Goal: Task Accomplishment & Management: Use online tool/utility

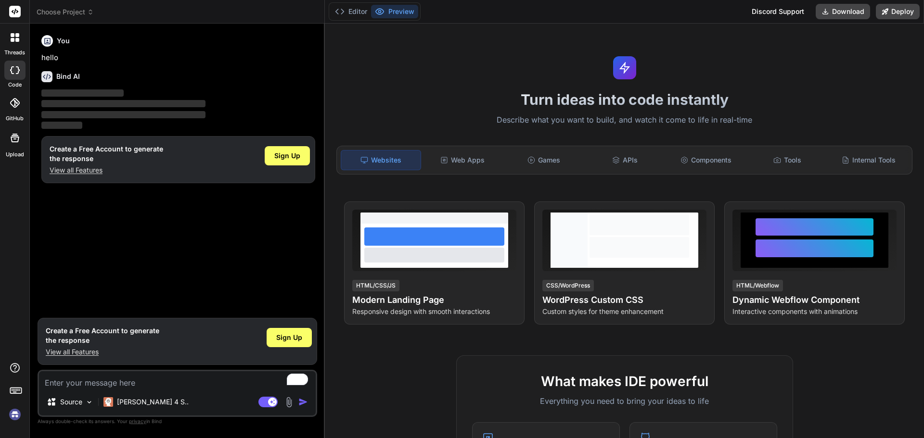
click at [195, 236] on div "You hello Bind AI ‌ ‌ ‌ ‌ Create a Free Account to generate the response View a…" at bounding box center [178, 172] width 278 height 282
click at [281, 157] on span "Sign Up" at bounding box center [287, 156] width 26 height 10
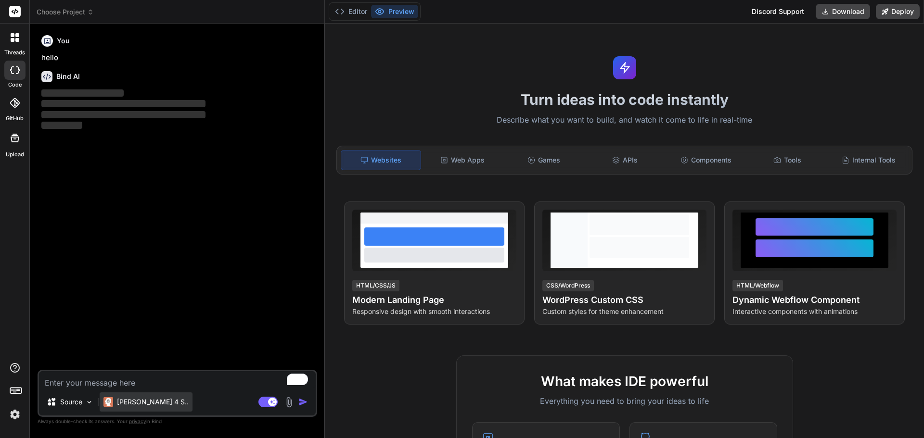
click at [145, 403] on p "[PERSON_NAME] 4 S.." at bounding box center [153, 402] width 72 height 10
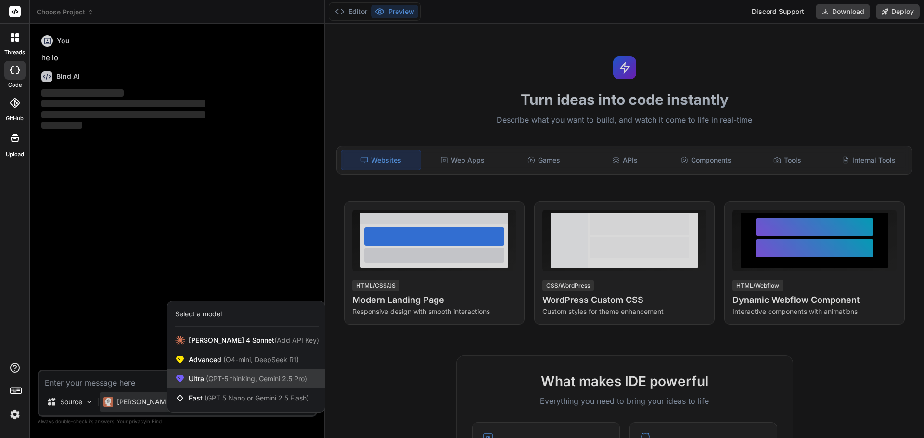
click at [311, 380] on div "Ultra (GPT-5 thinking, Gemini 2.5 Pro)" at bounding box center [245, 379] width 157 height 19
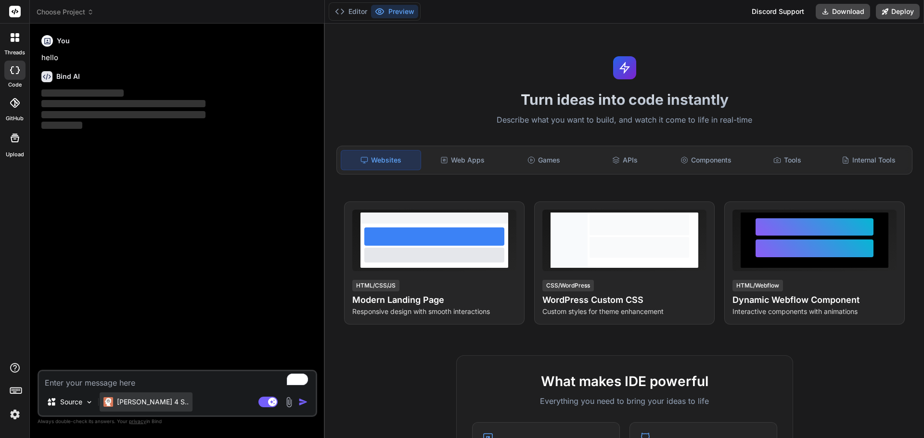
click at [128, 407] on div "[PERSON_NAME] 4 S.." at bounding box center [146, 402] width 93 height 19
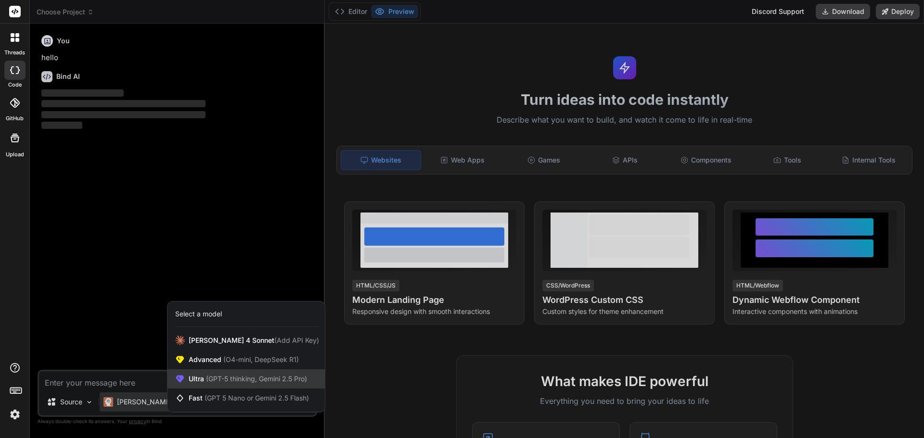
click at [201, 379] on span "Ultra (GPT-5 thinking, Gemini 2.5 Pro)" at bounding box center [248, 379] width 118 height 10
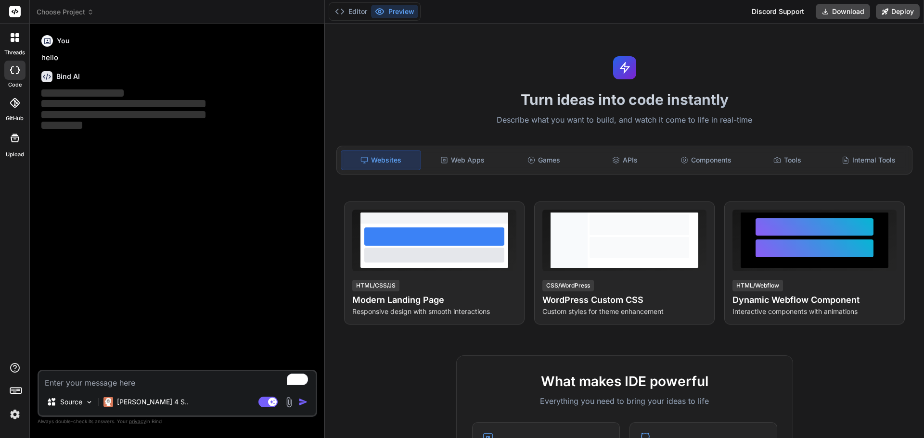
click at [15, 13] on rect at bounding box center [15, 12] width 12 height 12
click at [355, 11] on button "Editor" at bounding box center [351, 11] width 40 height 13
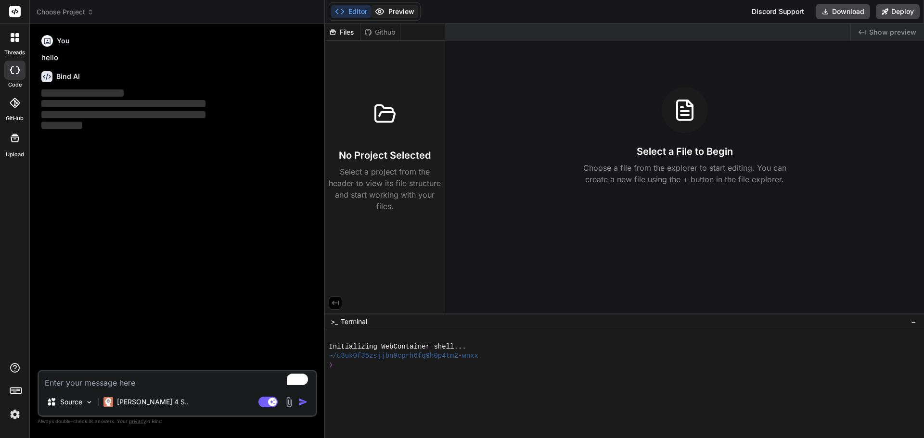
click at [391, 11] on button "Preview" at bounding box center [394, 11] width 47 height 13
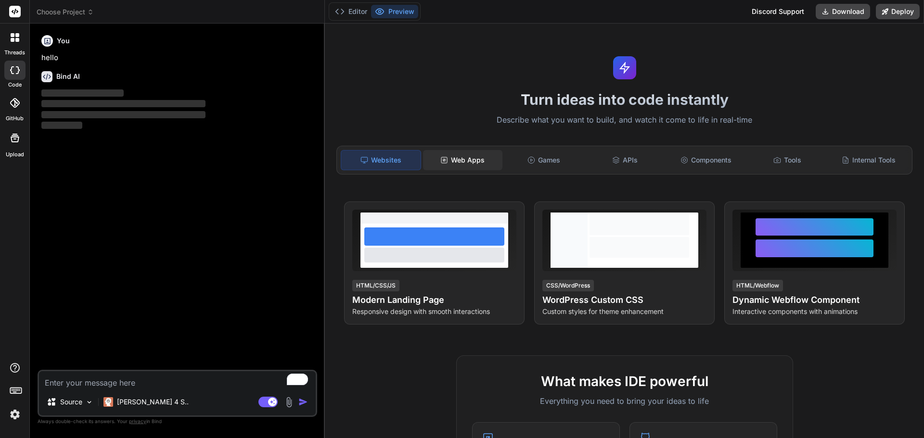
click at [472, 155] on div "Web Apps" at bounding box center [462, 160] width 79 height 20
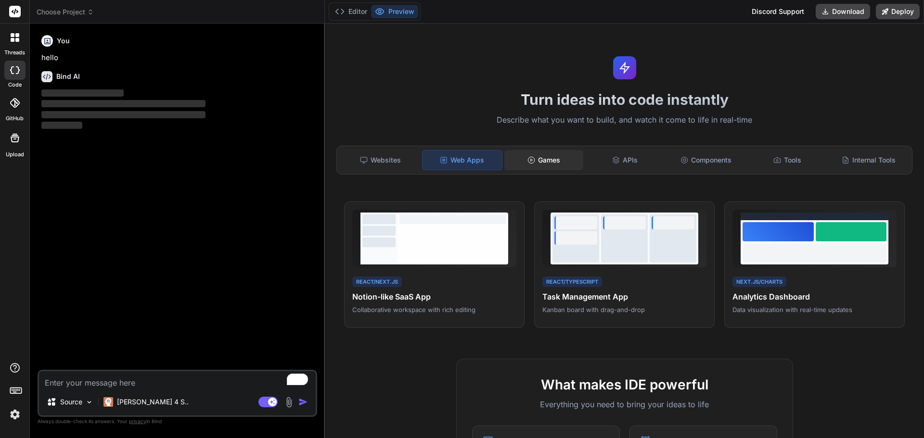
click at [562, 163] on div "Games" at bounding box center [543, 160] width 79 height 20
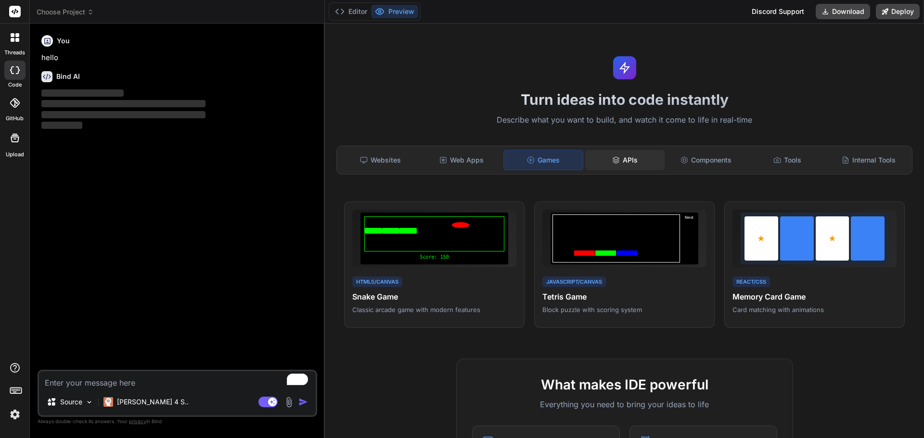
click at [624, 165] on div "APIs" at bounding box center [624, 160] width 79 height 20
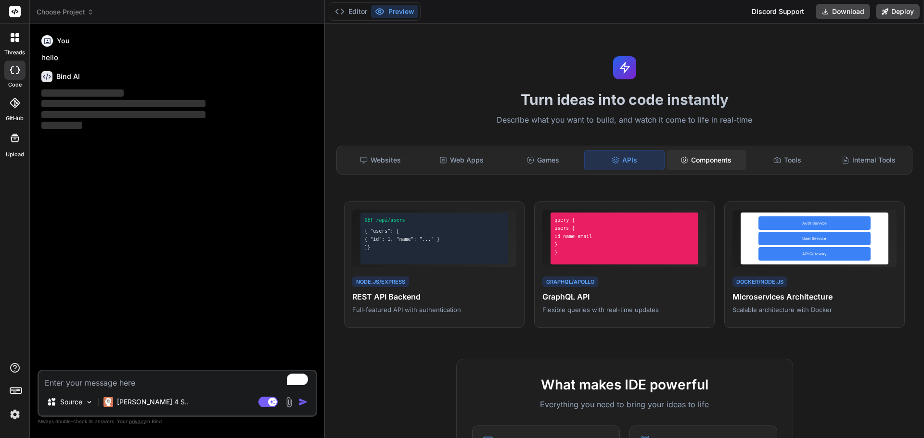
click at [703, 165] on div "Components" at bounding box center [705, 160] width 79 height 20
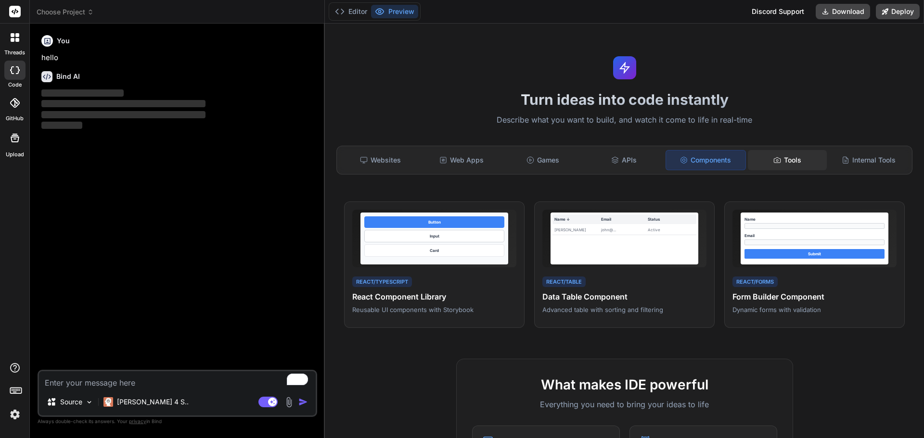
click at [784, 156] on div "Tools" at bounding box center [787, 160] width 79 height 20
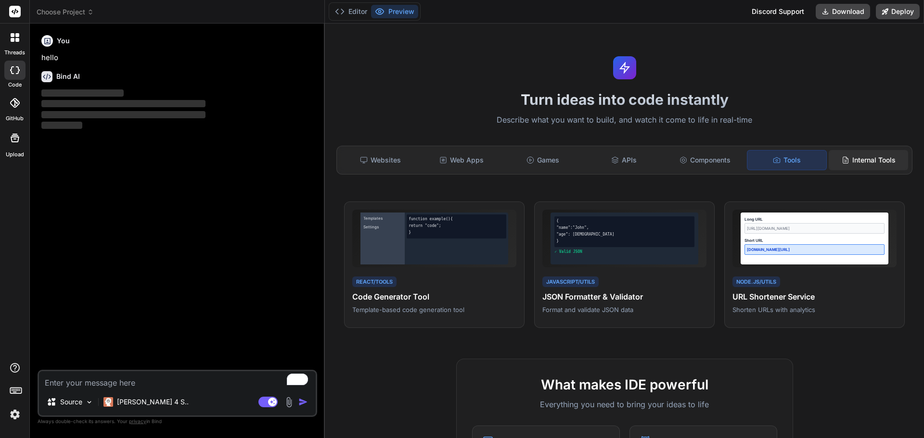
click at [855, 158] on div "Internal Tools" at bounding box center [868, 160] width 79 height 20
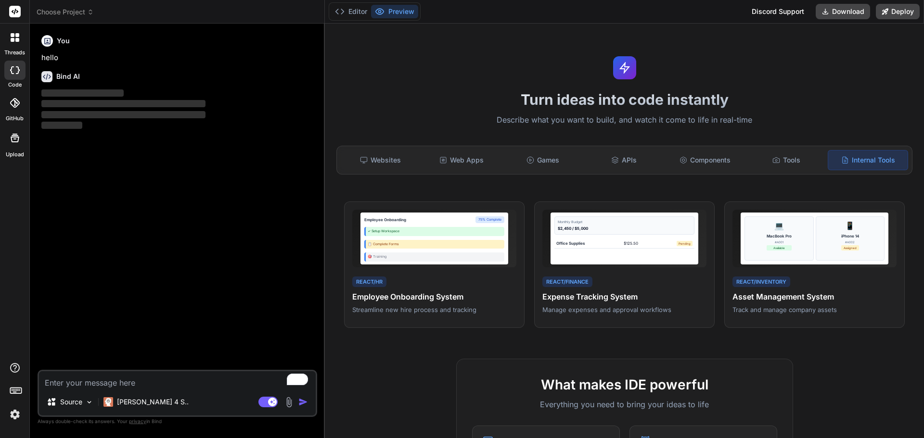
click at [368, 148] on div "Websites Web Apps Games APIs Components Tools Internal Tools" at bounding box center [624, 160] width 576 height 29
click at [370, 161] on div "Websites" at bounding box center [380, 160] width 79 height 20
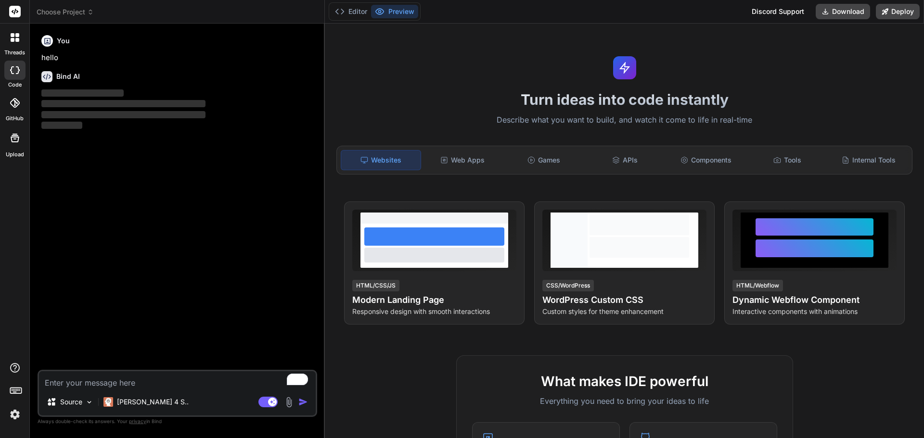
click at [12, 391] on icon at bounding box center [15, 390] width 13 height 13
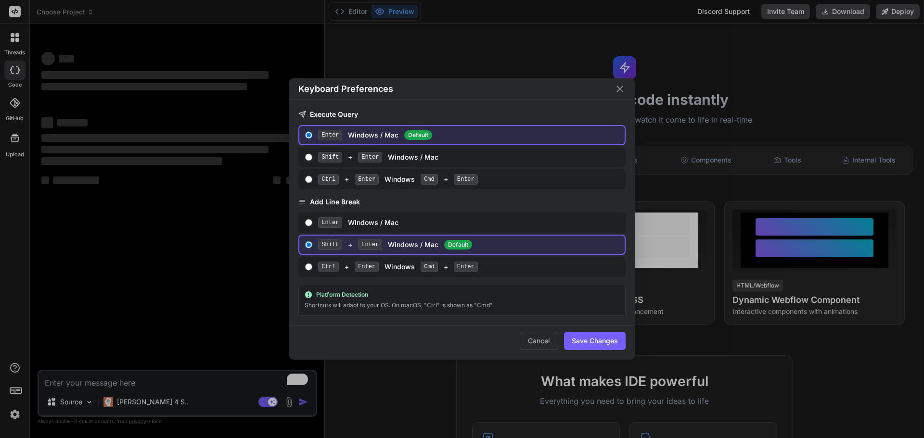
click at [622, 87] on icon "Close" at bounding box center [619, 89] width 7 height 7
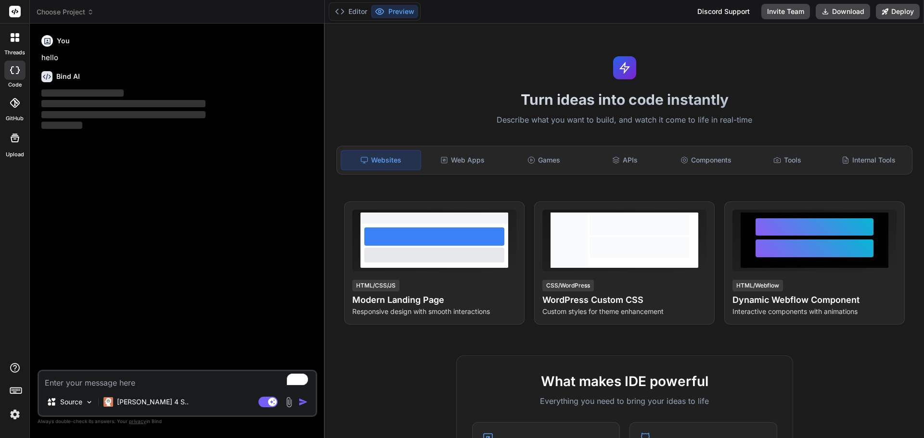
click at [69, 81] on h6 "Bind AI" at bounding box center [68, 77] width 24 height 10
click at [35, 63] on div "threads code GitHub Upload Choose Project Created with Pixso. Bind AI Web Searc…" at bounding box center [462, 219] width 924 height 438
click at [158, 382] on textarea "To enrich screen reader interactions, please activate Accessibility in Grammarl…" at bounding box center [177, 379] width 277 height 17
click at [140, 401] on p "[PERSON_NAME] 4 S.." at bounding box center [153, 402] width 72 height 10
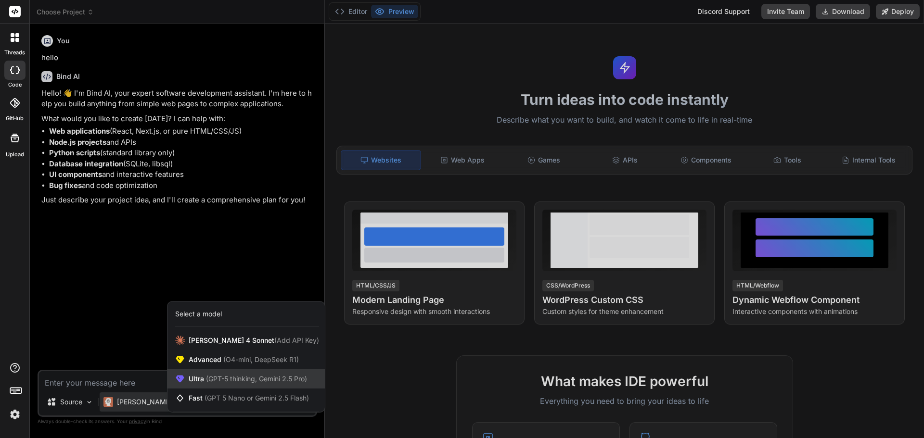
click at [291, 385] on div "Ultra (GPT-5 thinking, Gemini 2.5 Pro)" at bounding box center [245, 379] width 157 height 19
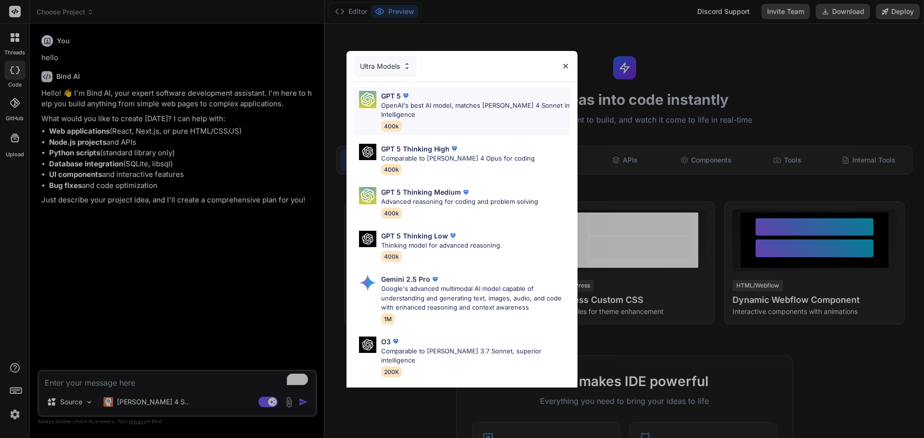
click at [463, 118] on p "OpenAI's best AI model, matches [PERSON_NAME] 4 Sonnet in Intelligence" at bounding box center [475, 110] width 189 height 19
type textarea "x"
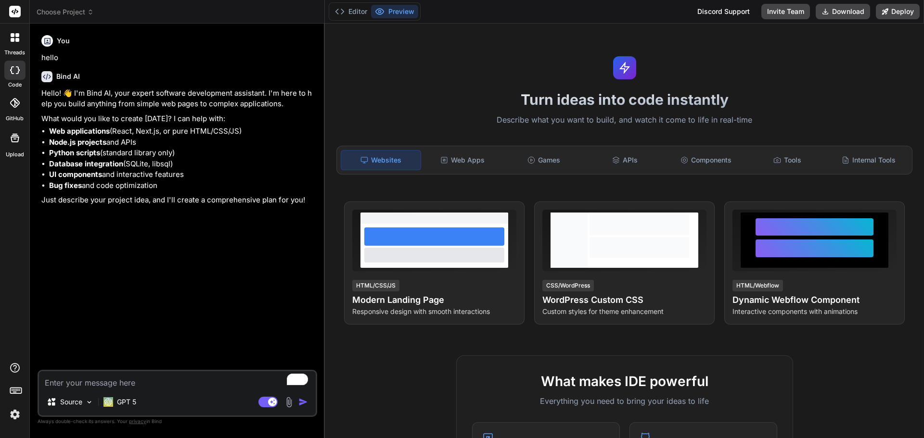
click at [251, 342] on div "You hello Bind AI Hello! 👋 I'm Bind AI, your expert software development assist…" at bounding box center [178, 200] width 278 height 339
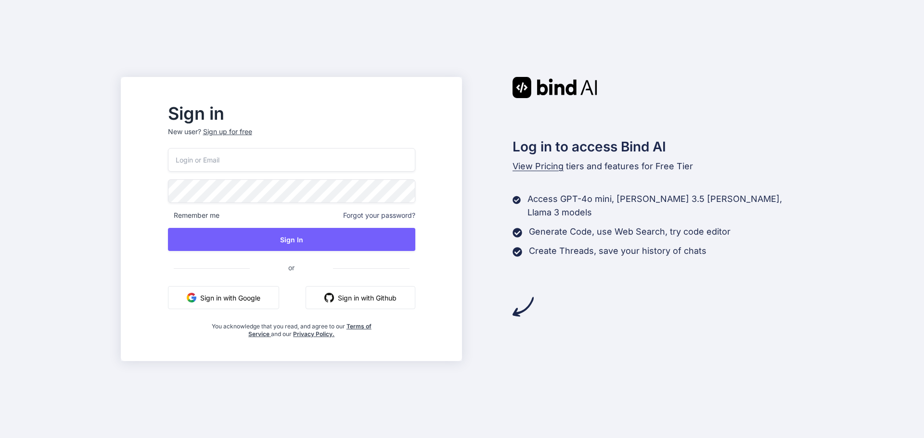
click at [368, 161] on input "email" at bounding box center [291, 160] width 247 height 24
type input "elie@virtualix.ai"
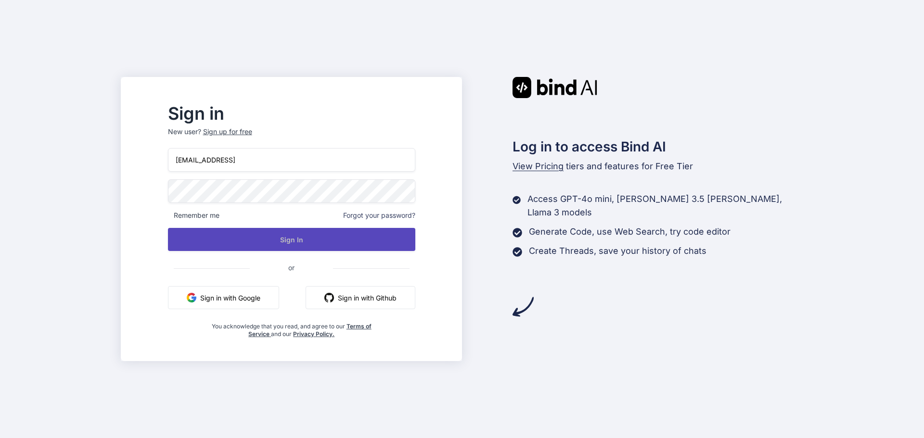
click at [401, 238] on button "Sign In" at bounding box center [291, 239] width 247 height 23
